Goal: Task Accomplishment & Management: Manage account settings

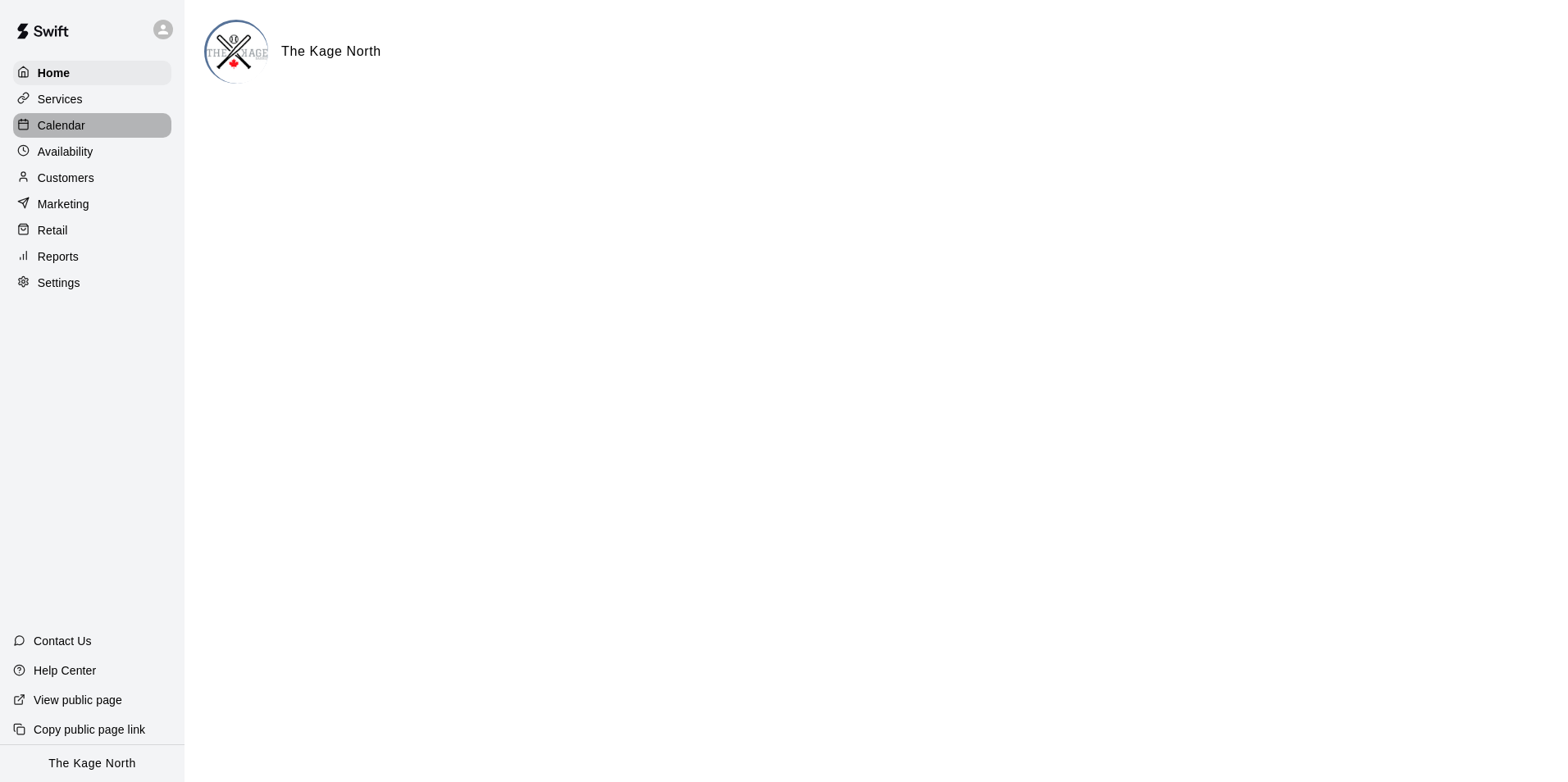
click at [76, 127] on p "Calendar" at bounding box center [61, 125] width 47 height 17
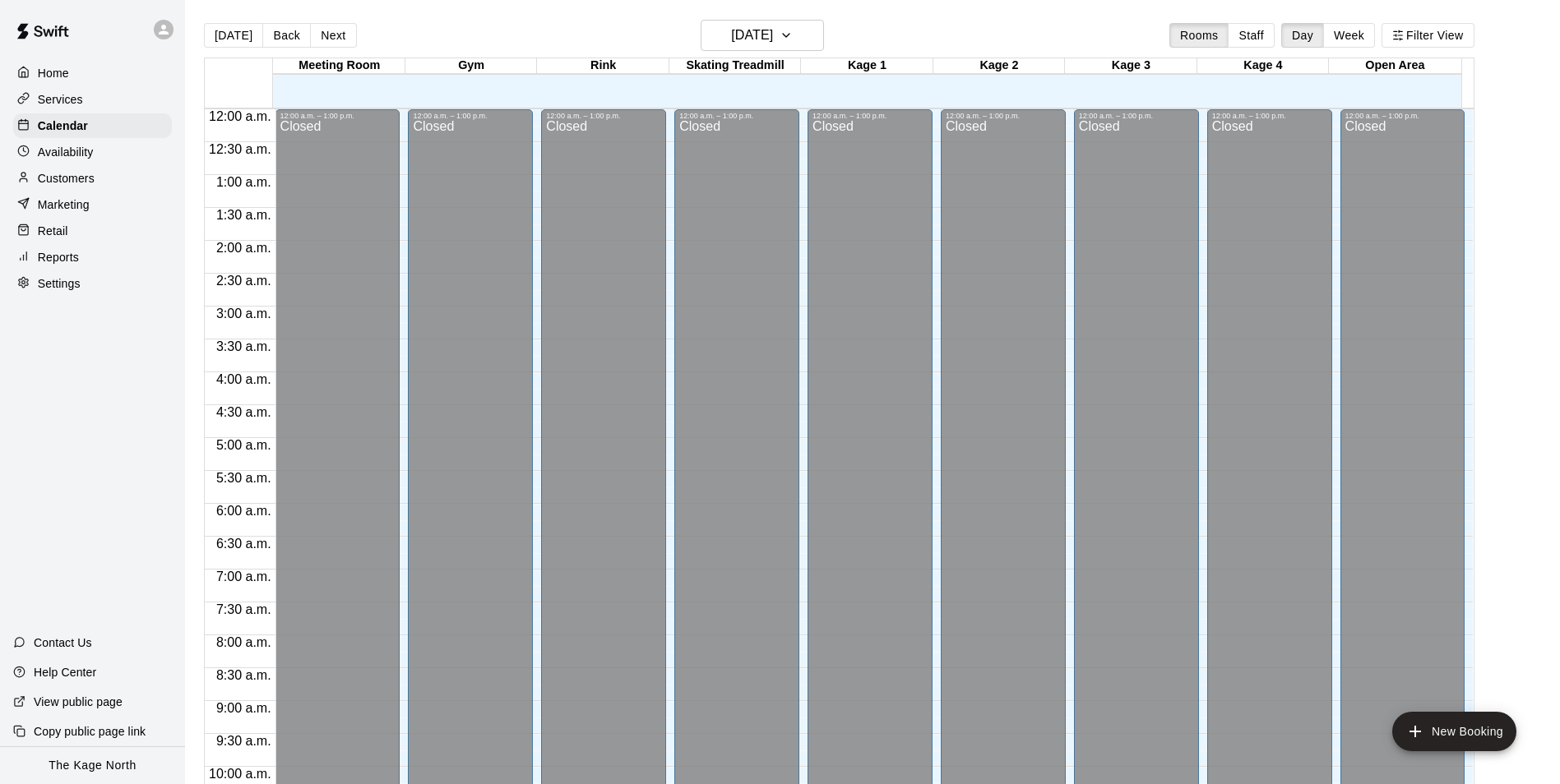
scroll to position [835, 0]
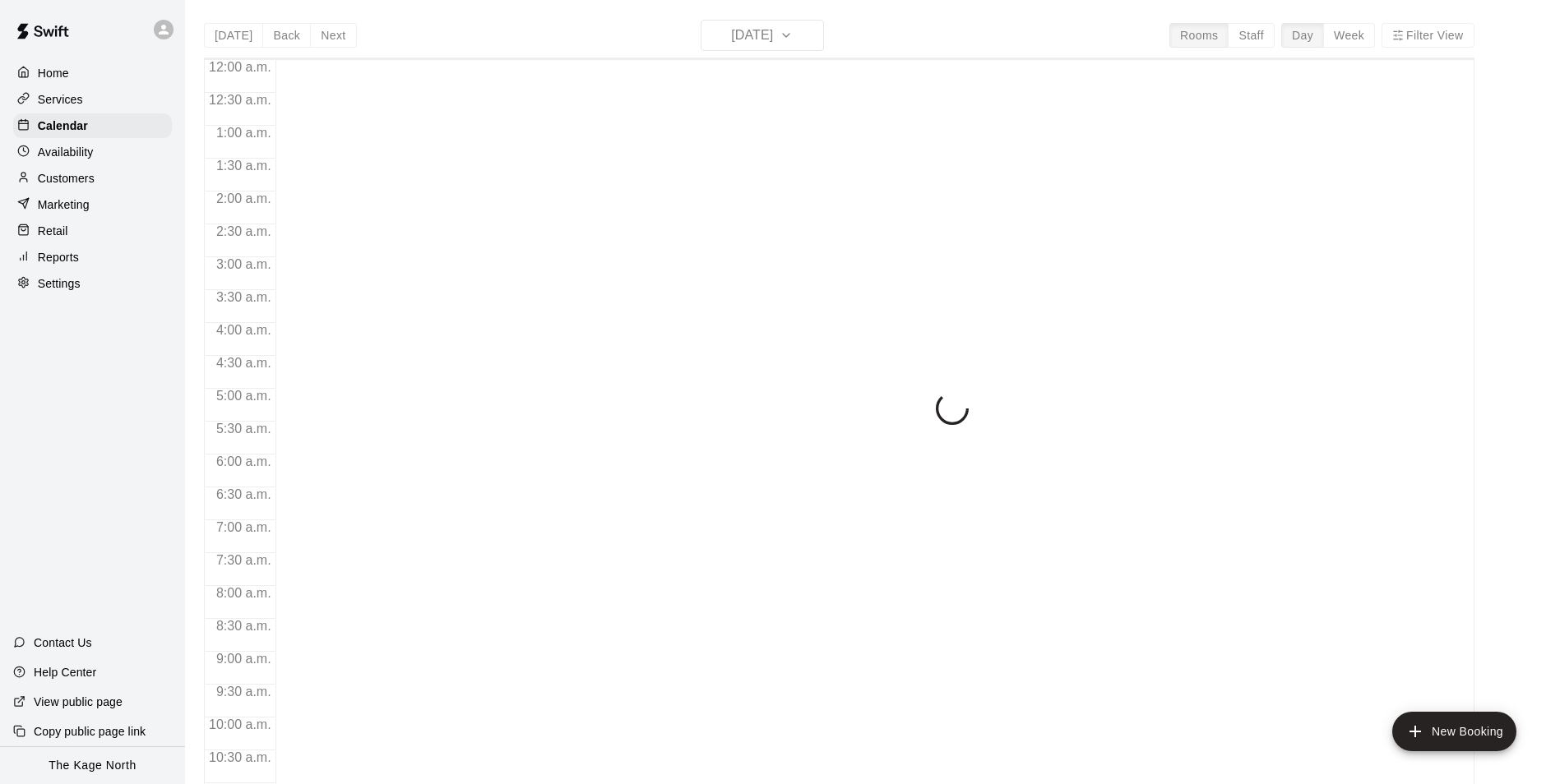
scroll to position [835, 0]
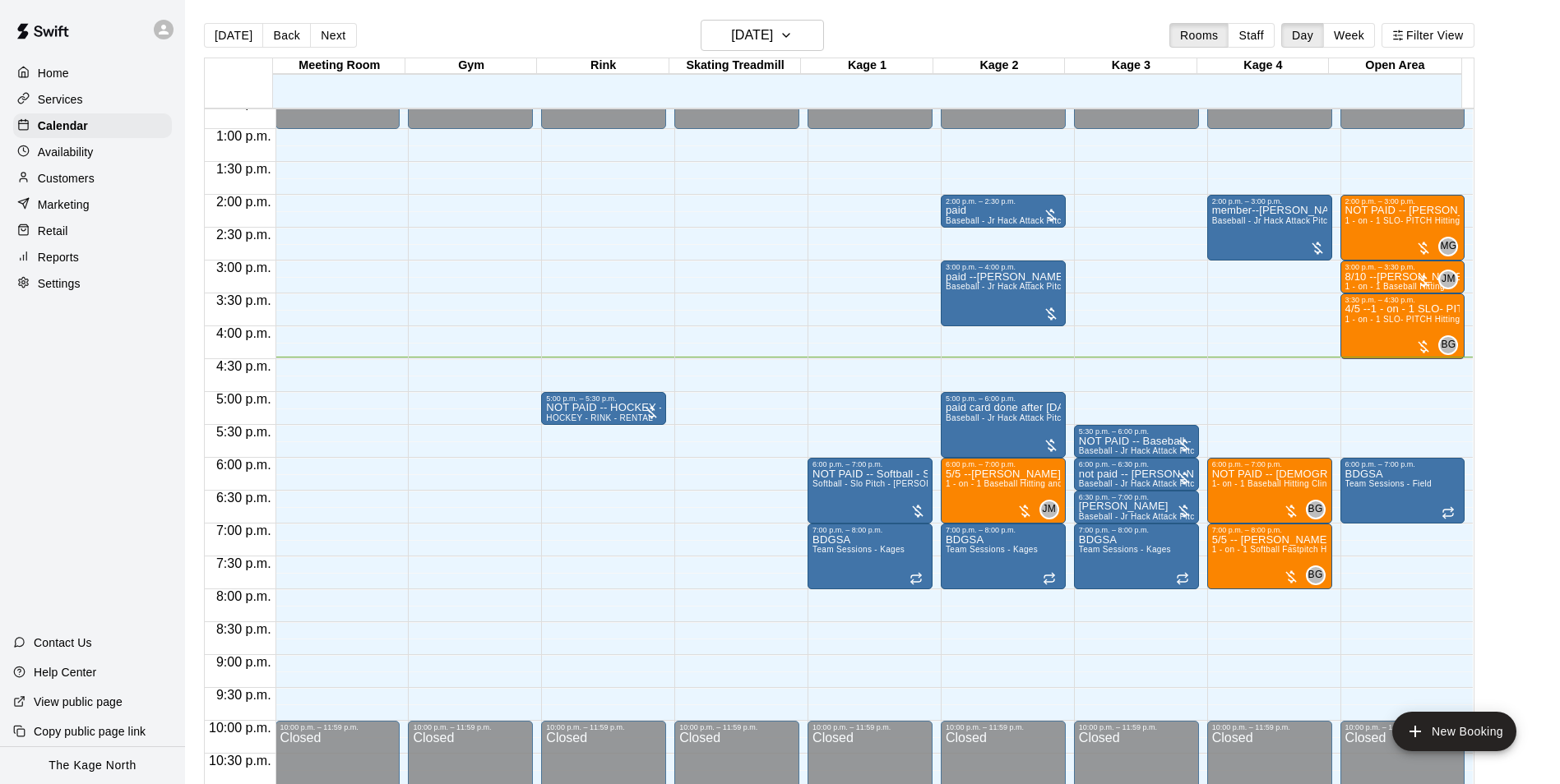
click at [918, 33] on div "[DATE] Back [DATE][DATE] Rooms Staff Day Week Filter View" at bounding box center [839, 38] width 1271 height 37
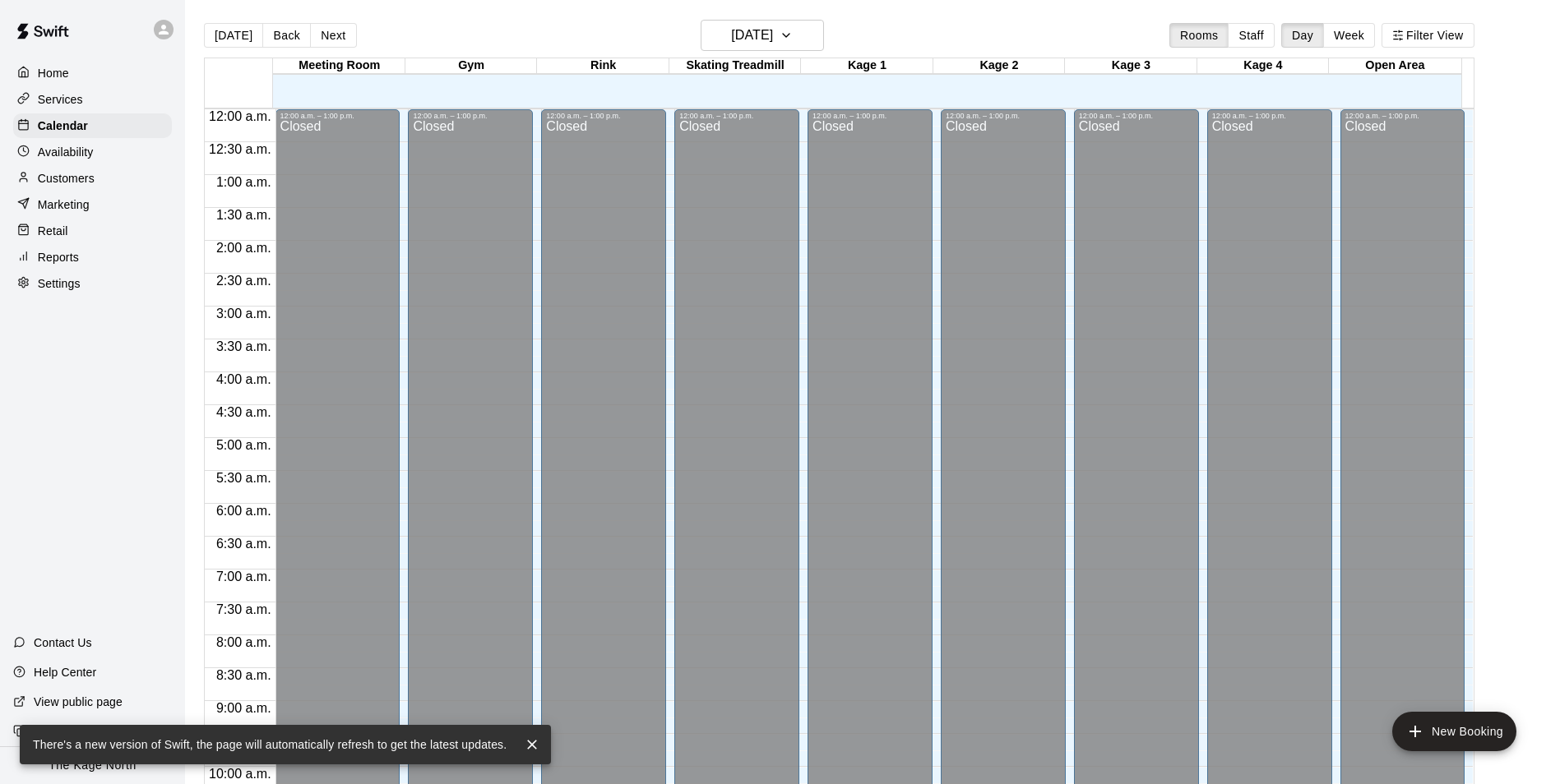
scroll to position [835, 0]
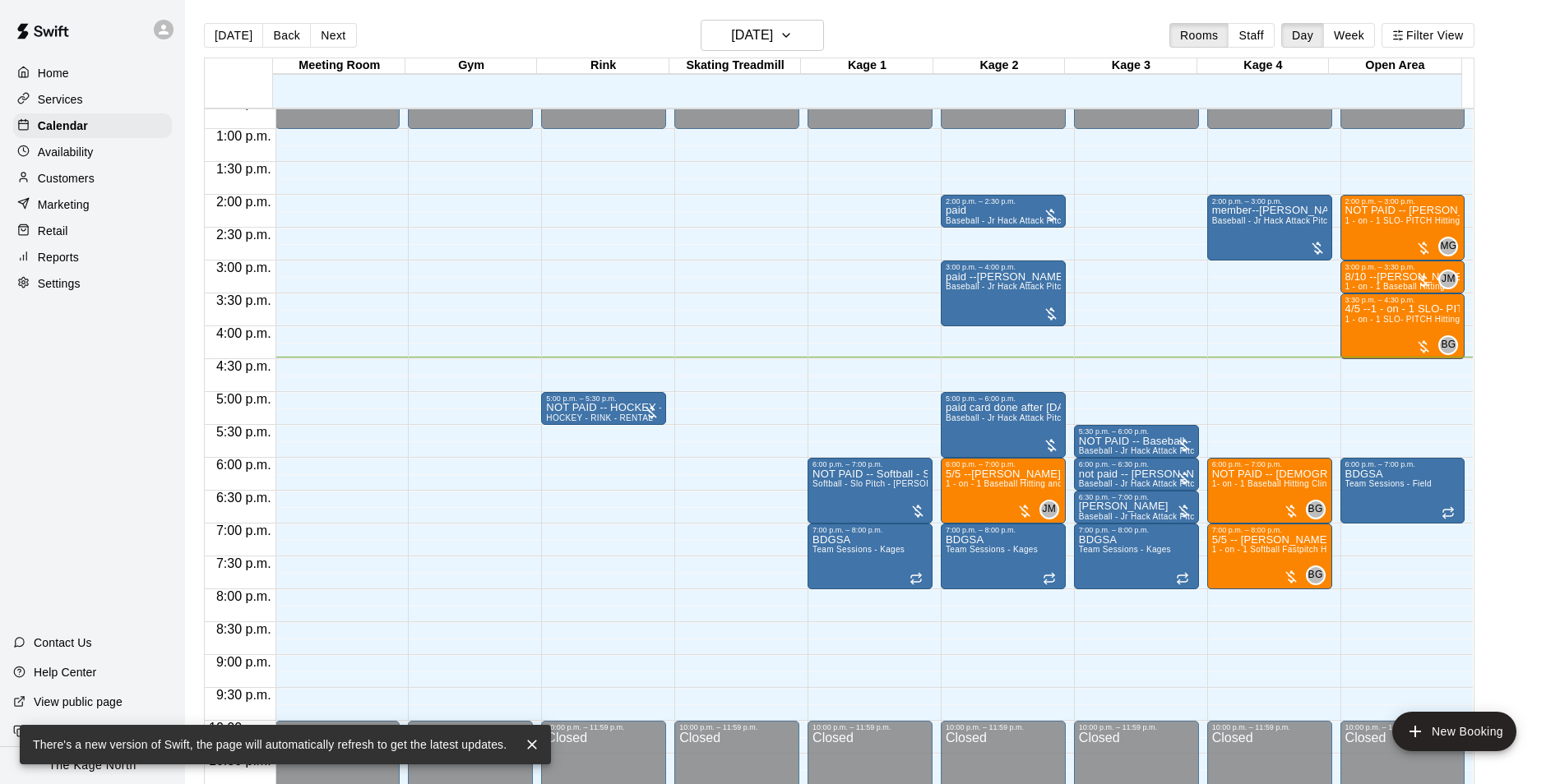
drag, startPoint x: 531, startPoint y: 748, endPoint x: 698, endPoint y: 613, distance: 214.7
click at [531, 748] on icon "close" at bounding box center [531, 745] width 17 height 17
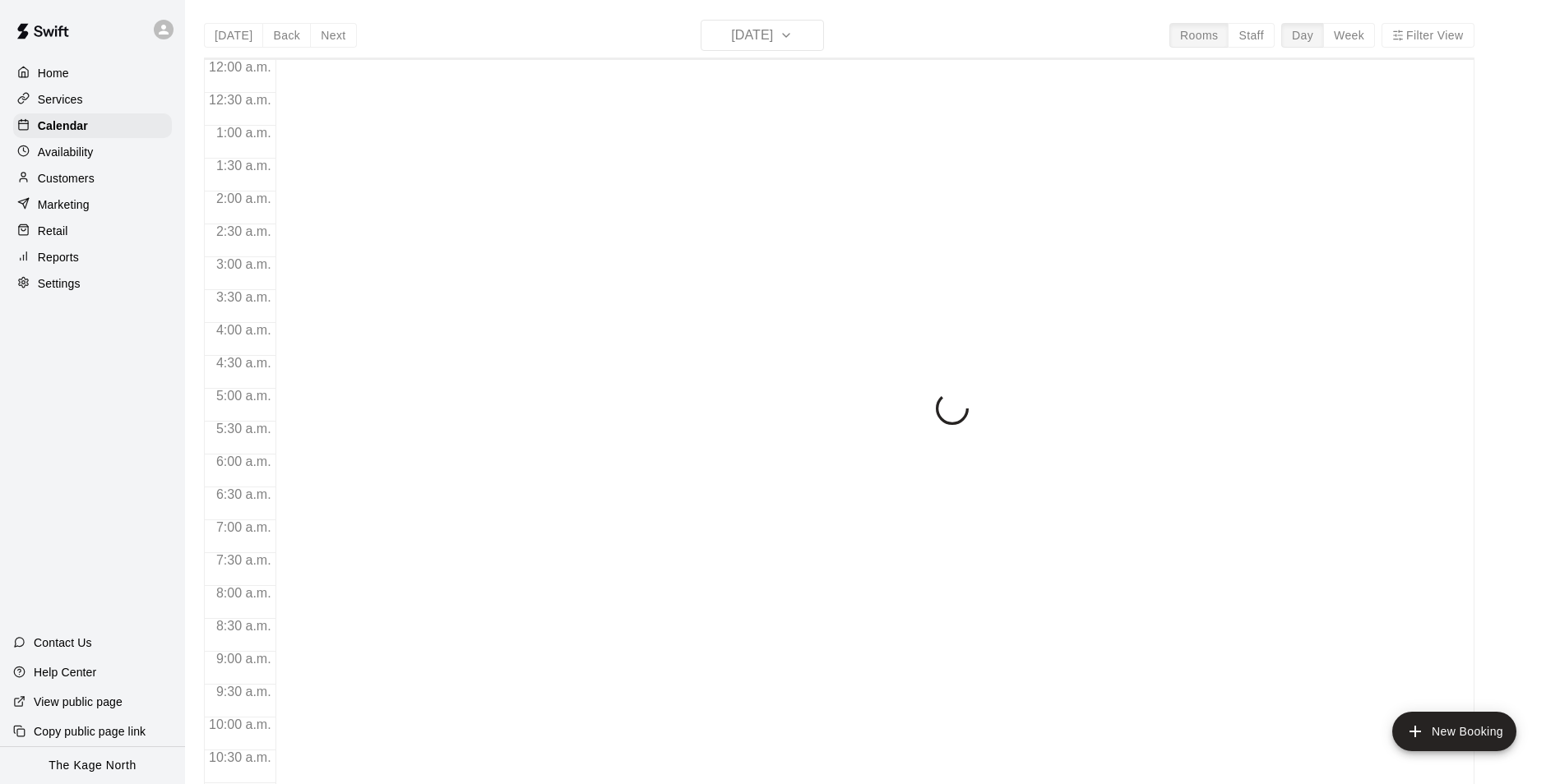
scroll to position [835, 0]
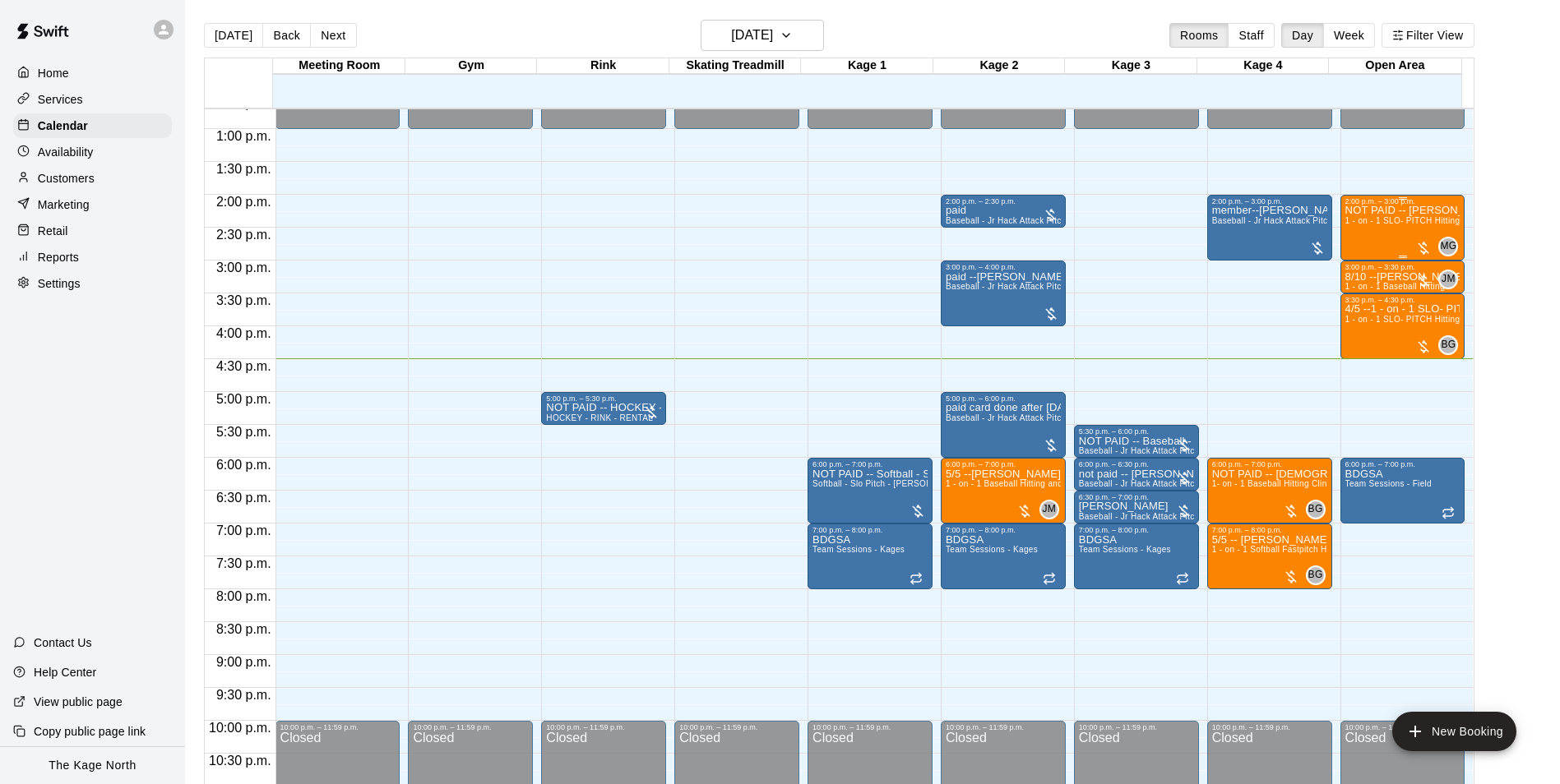
click at [1385, 222] on span "1 - on - 1 SLO- PITCH Hitting or Pitching or Fielding or Catchers Clinic" at bounding box center [1483, 220] width 276 height 9
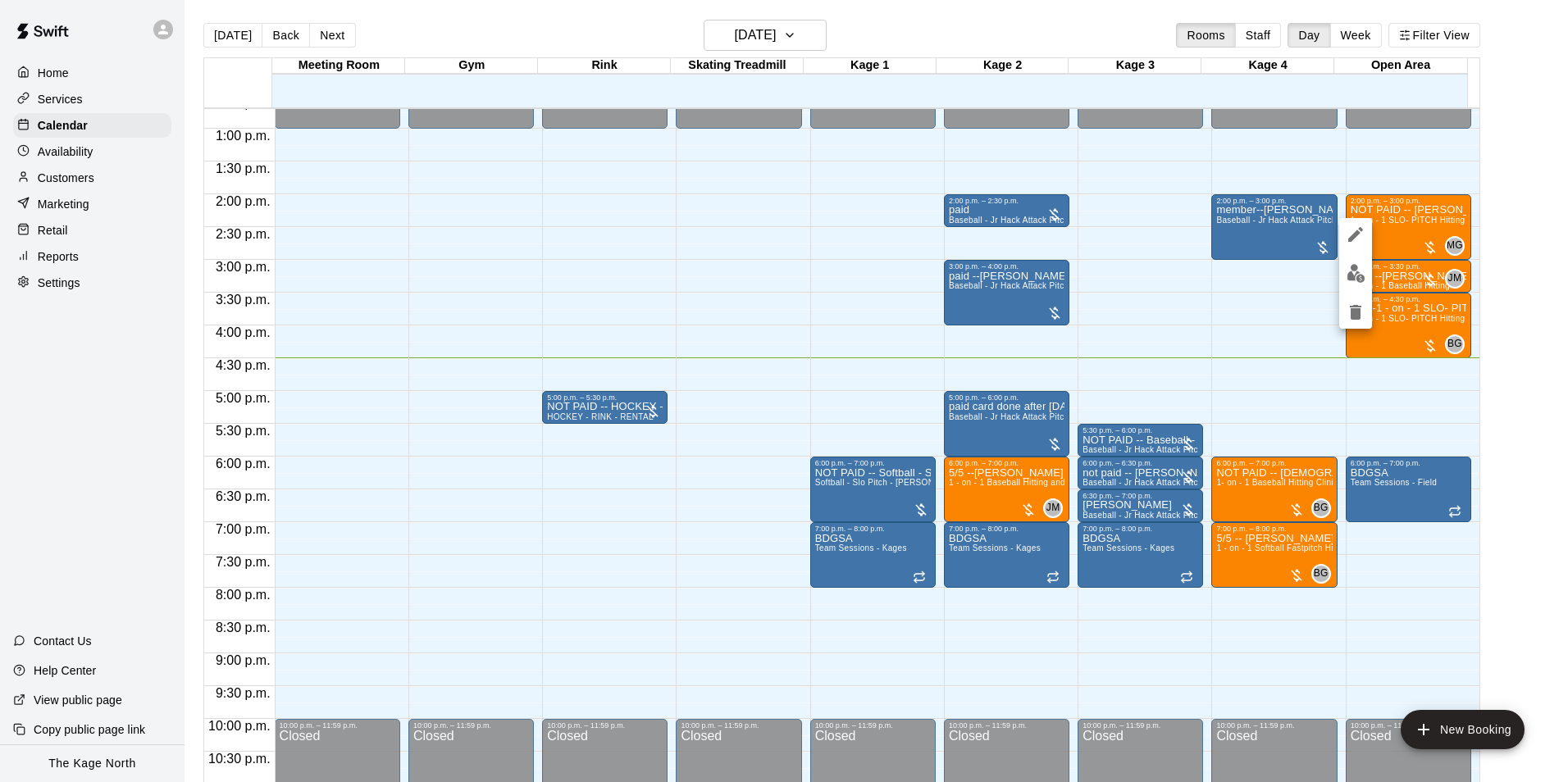
click at [1356, 232] on icon "edit" at bounding box center [1355, 234] width 15 height 15
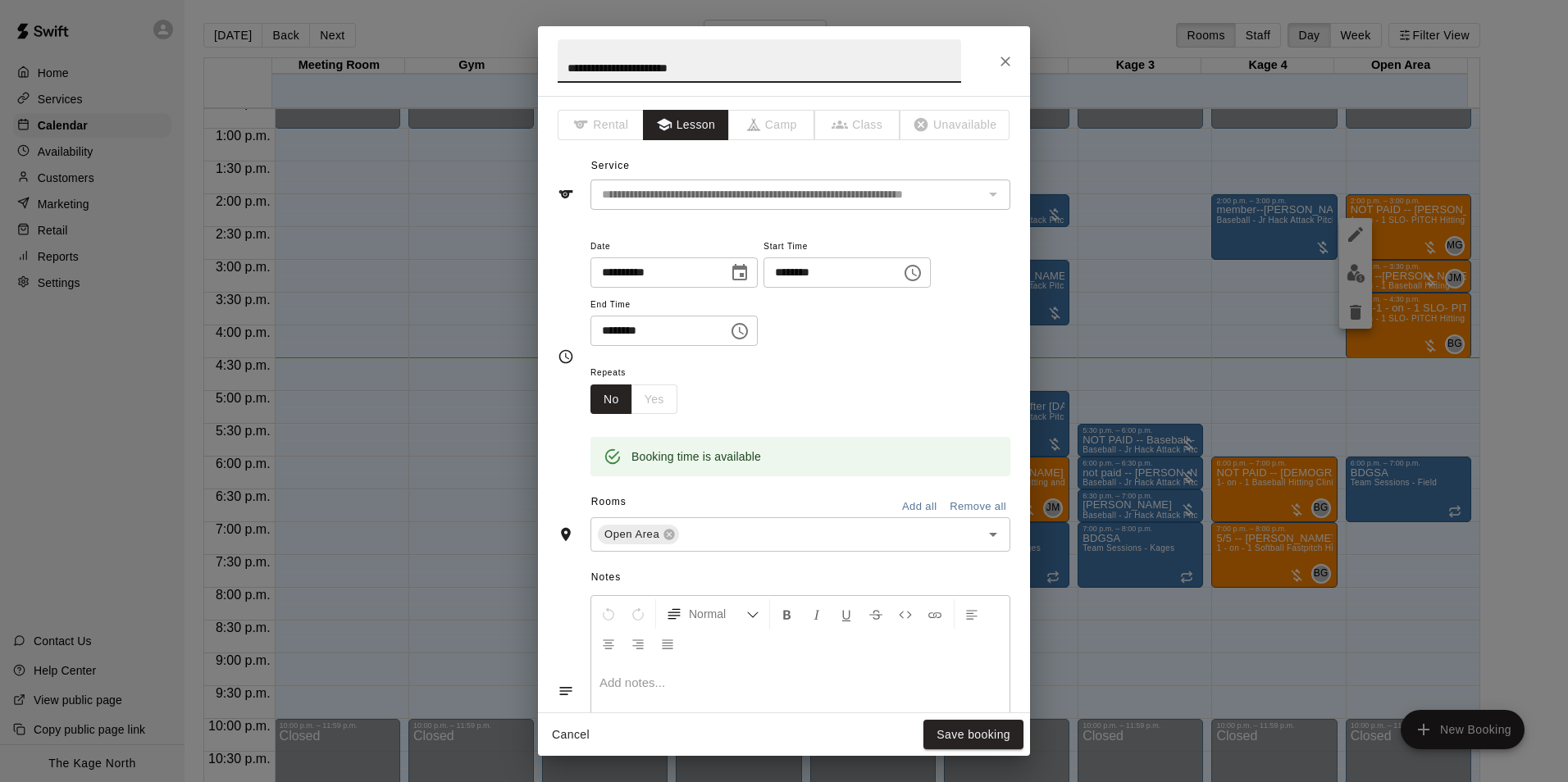
drag, startPoint x: 596, startPoint y: 67, endPoint x: 516, endPoint y: 63, distance: 80.1
click at [516, 63] on div "**********" at bounding box center [784, 391] width 1568 height 782
type input "**********"
click at [955, 741] on button "Save booking" at bounding box center [973, 735] width 100 height 30
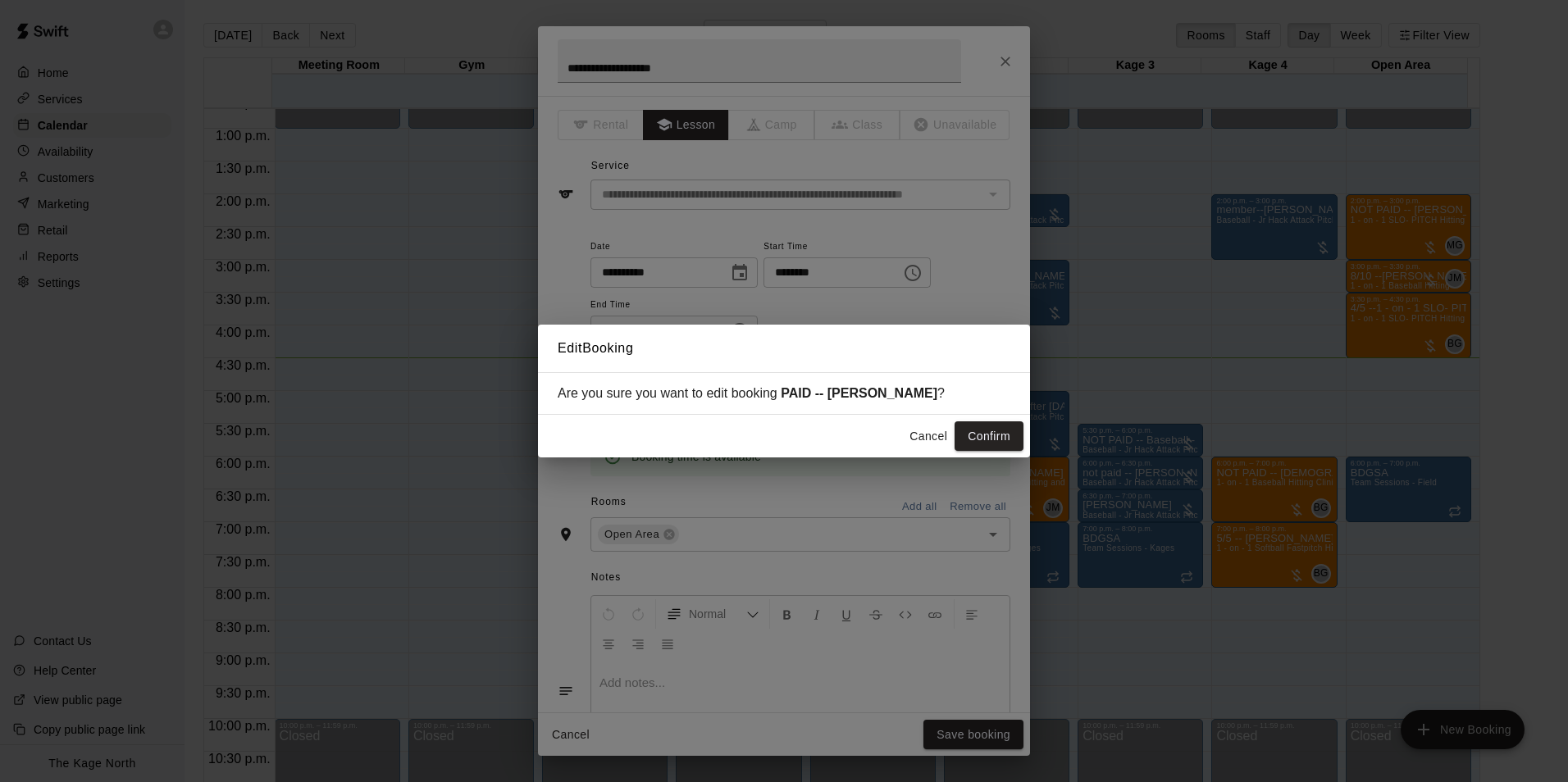
click at [985, 428] on button "Confirm" at bounding box center [989, 437] width 69 height 30
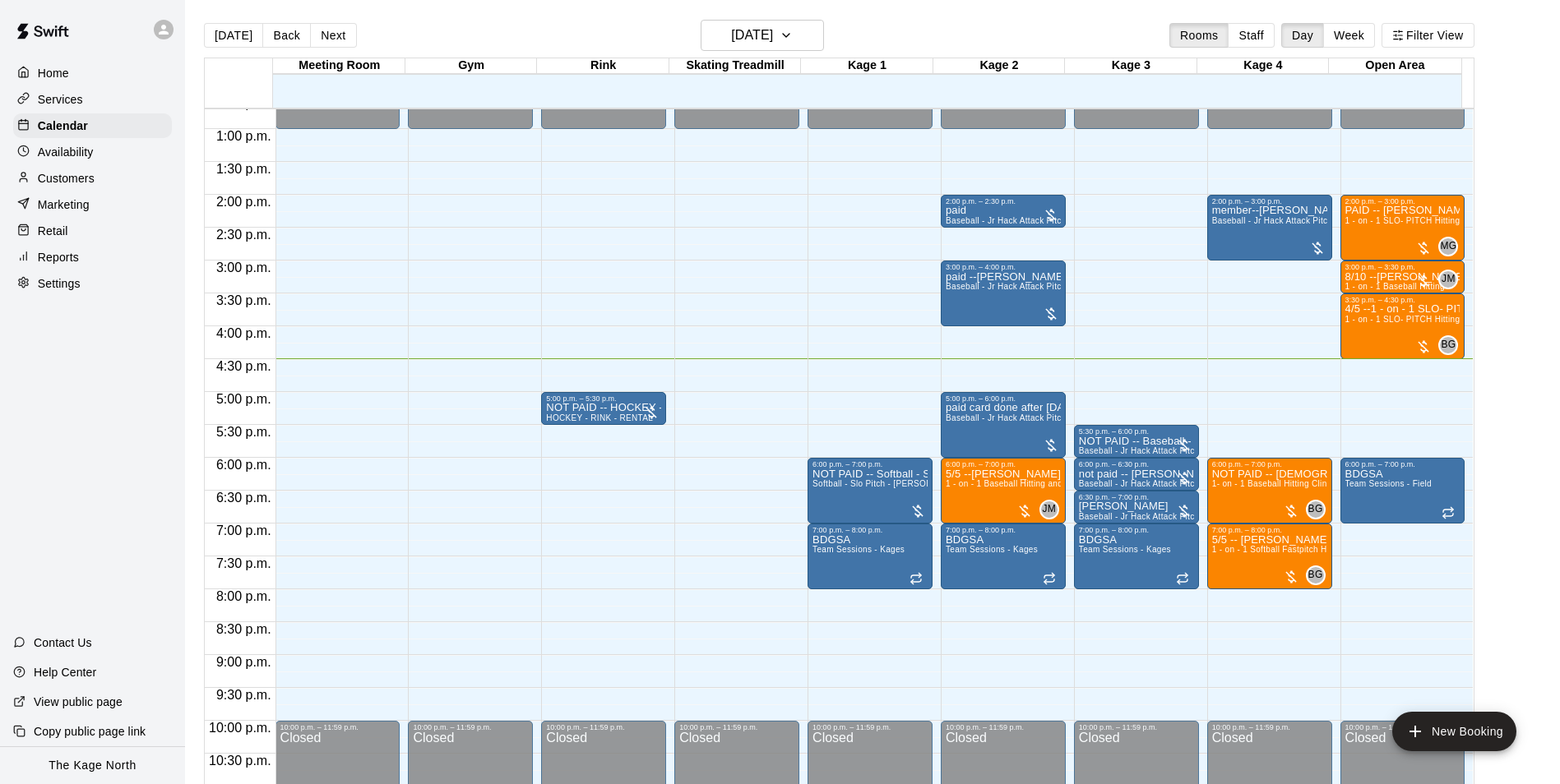
click at [444, 28] on div "[DATE] Back [DATE][DATE] Rooms Staff Day Week Filter View" at bounding box center [839, 38] width 1271 height 37
click at [52, 179] on p "Customers" at bounding box center [66, 178] width 57 height 17
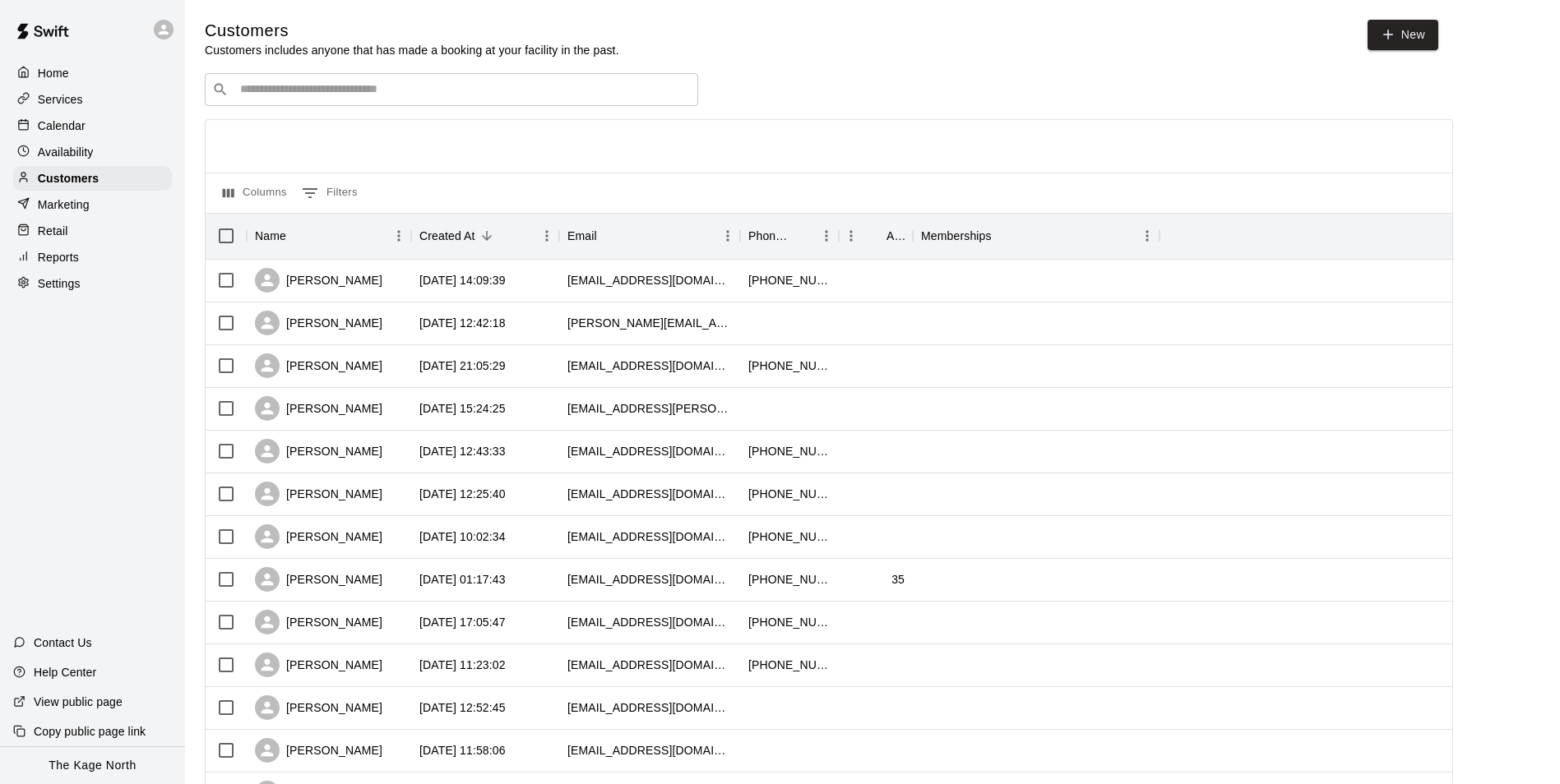
click at [89, 126] on div "Calendar" at bounding box center [92, 125] width 158 height 25
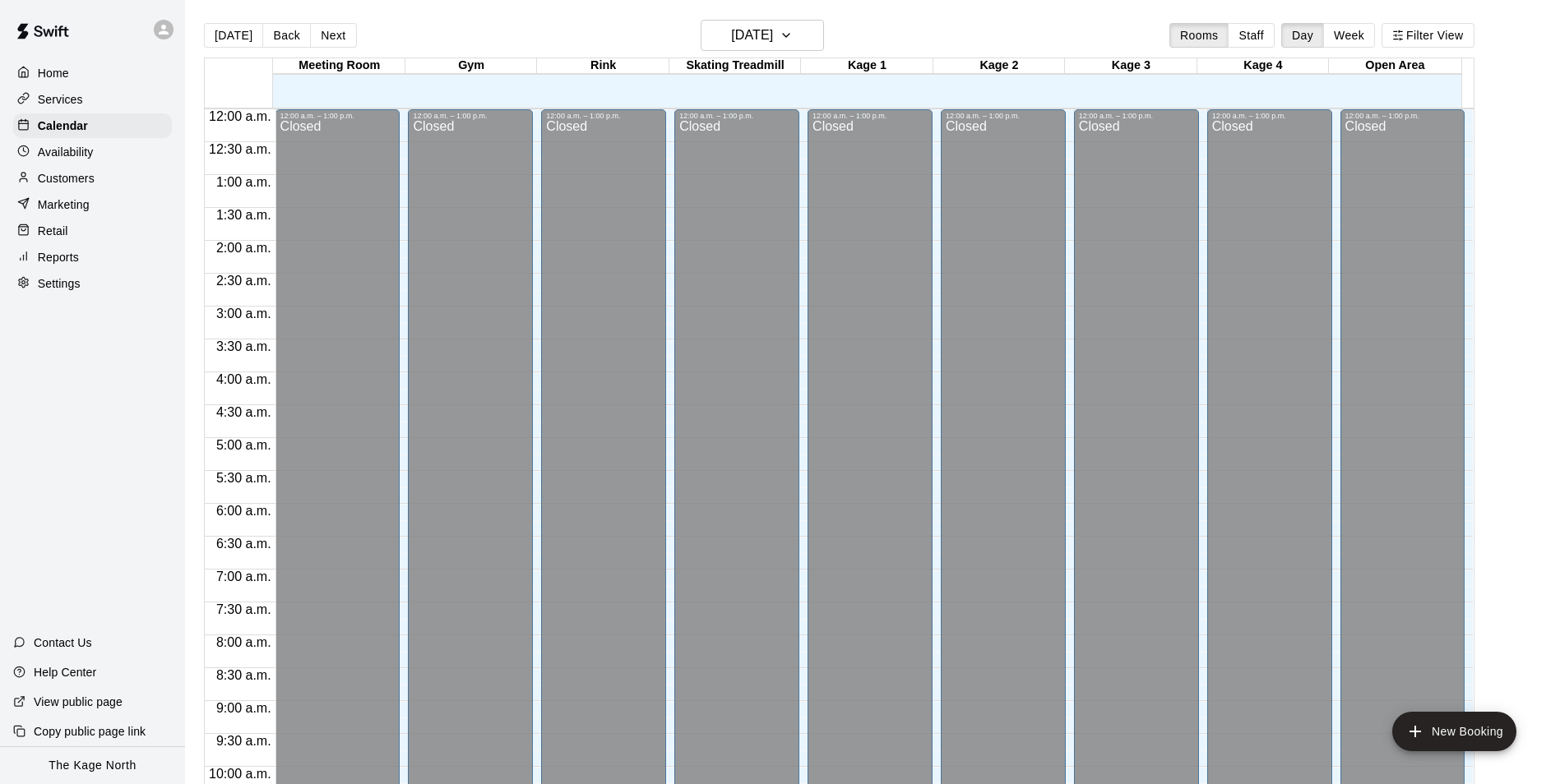
scroll to position [835, 0]
